Goal: Transaction & Acquisition: Purchase product/service

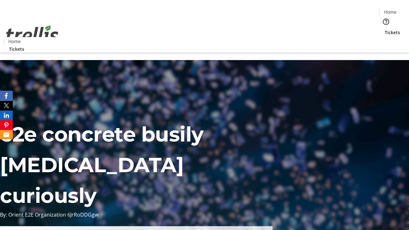
click at [385, 29] on span "Tickets" at bounding box center [392, 32] width 15 height 7
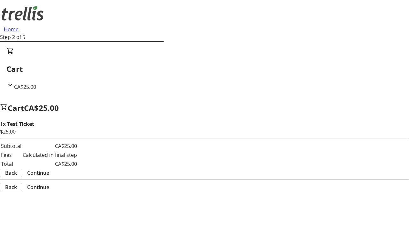
click at [49, 169] on span "Continue" at bounding box center [38, 173] width 22 height 8
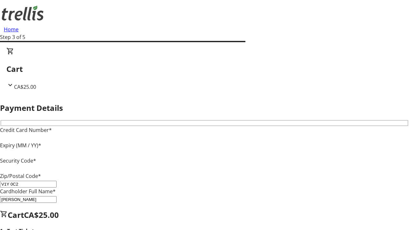
type input "V1Y 0C2"
